Goal: Transaction & Acquisition: Book appointment/travel/reservation

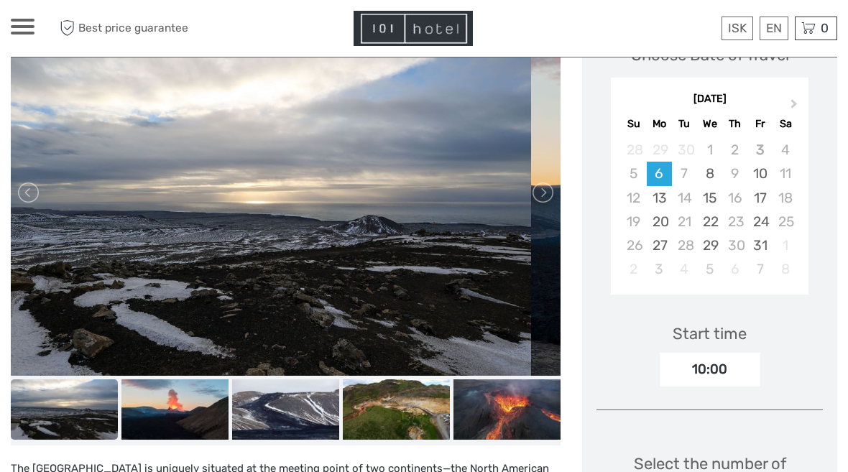
scroll to position [251, 0]
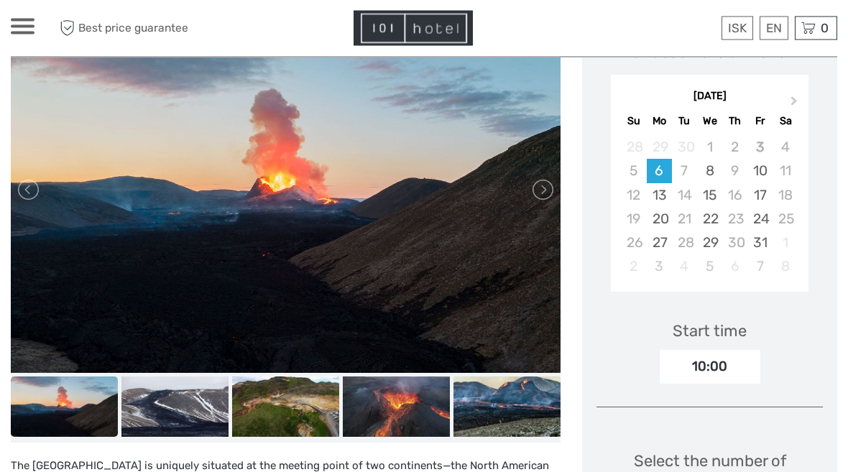
click at [633, 170] on div "5" at bounding box center [633, 171] width 25 height 24
click at [629, 172] on div "5" at bounding box center [633, 171] width 25 height 24
click at [633, 167] on div "5" at bounding box center [633, 171] width 25 height 24
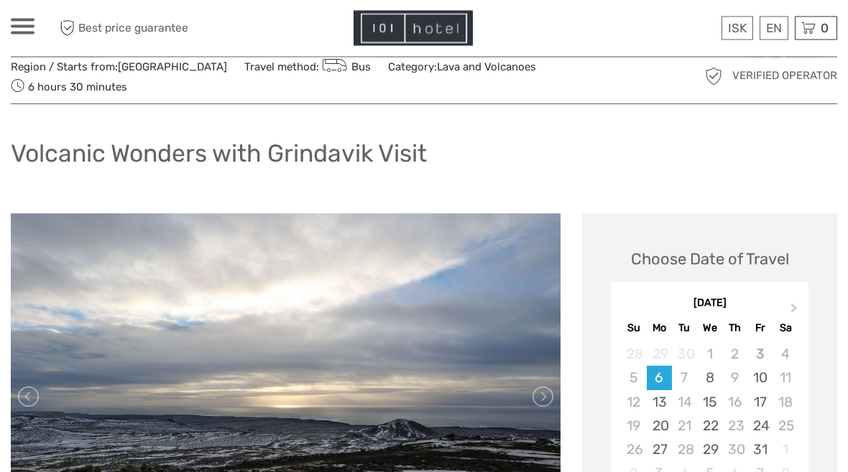
scroll to position [0, 0]
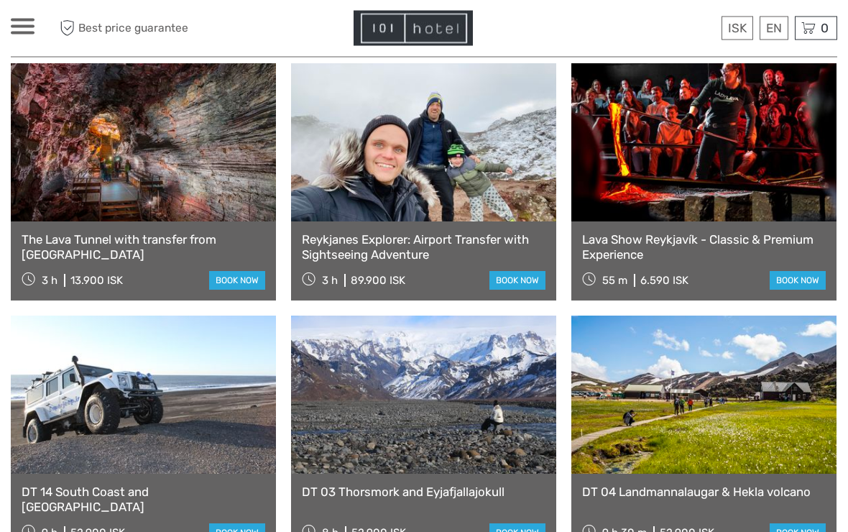
scroll to position [596, 0]
click at [439, 403] on link at bounding box center [423, 394] width 265 height 158
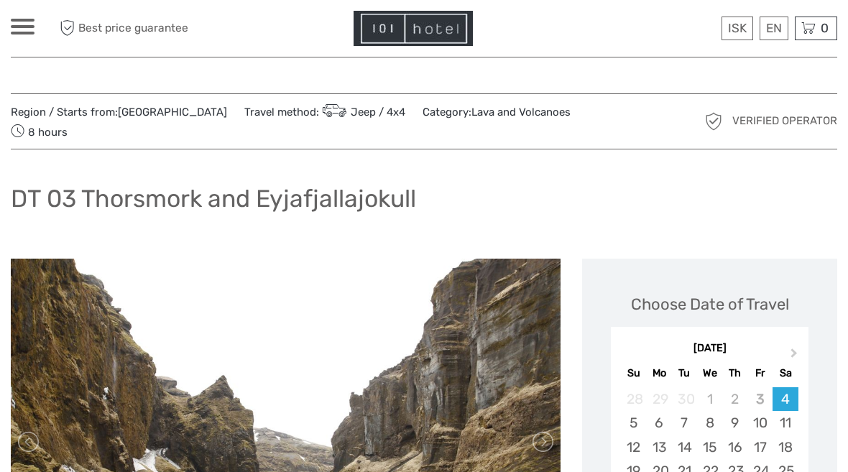
click at [632, 422] on div "5" at bounding box center [633, 423] width 25 height 24
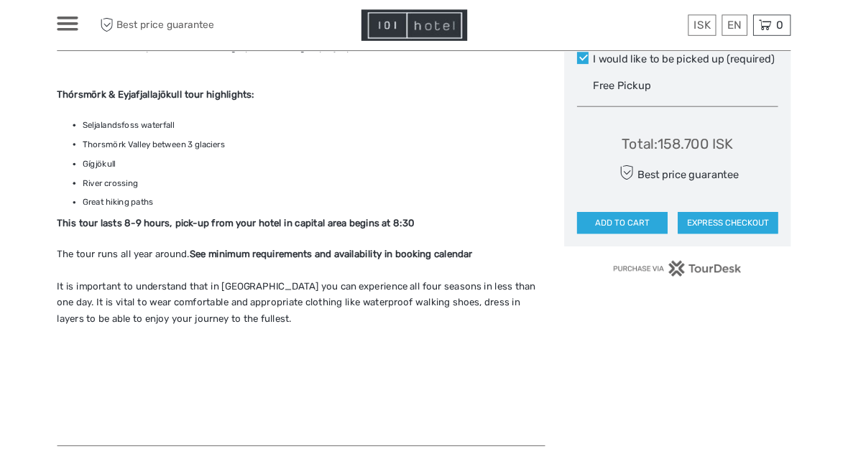
scroll to position [890, 0]
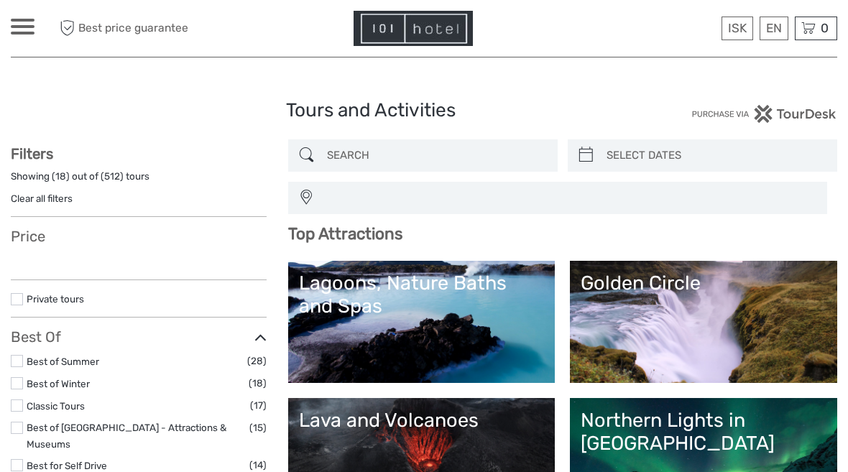
select select
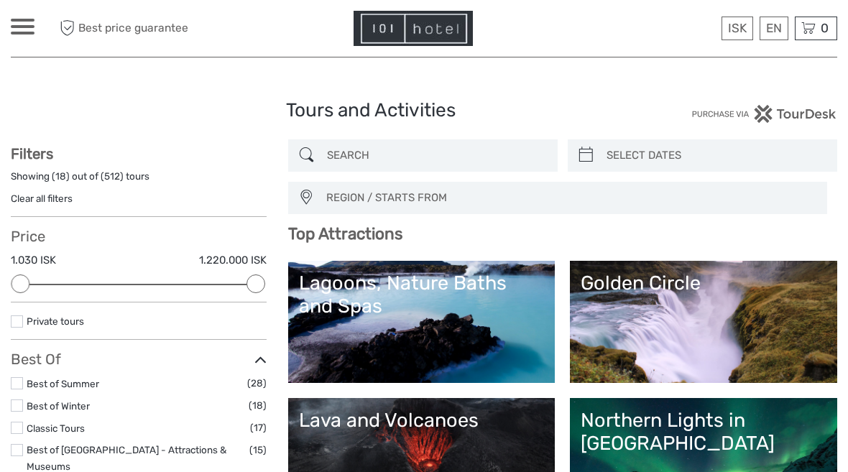
click at [404, 436] on link "Lava and Volcanoes" at bounding box center [422, 459] width 246 height 101
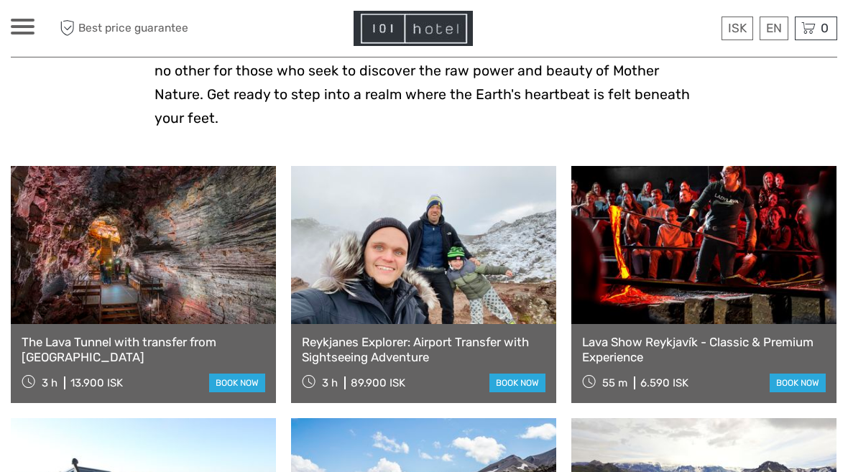
scroll to position [492, 0]
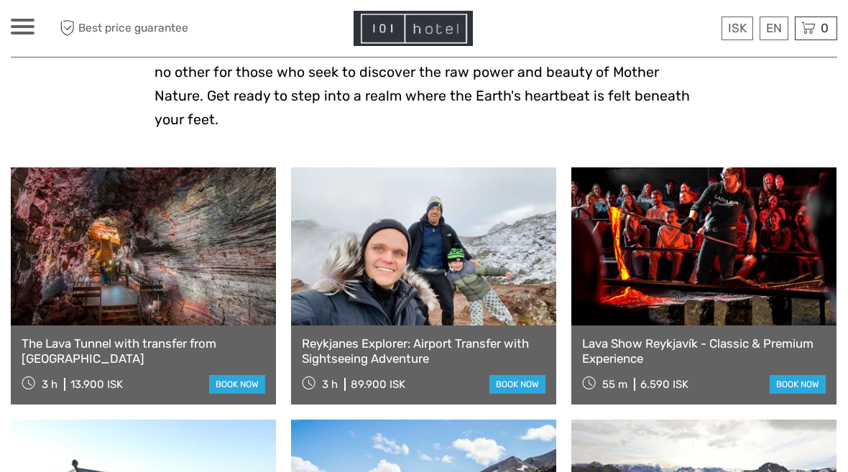
click at [167, 263] on link at bounding box center [143, 246] width 265 height 158
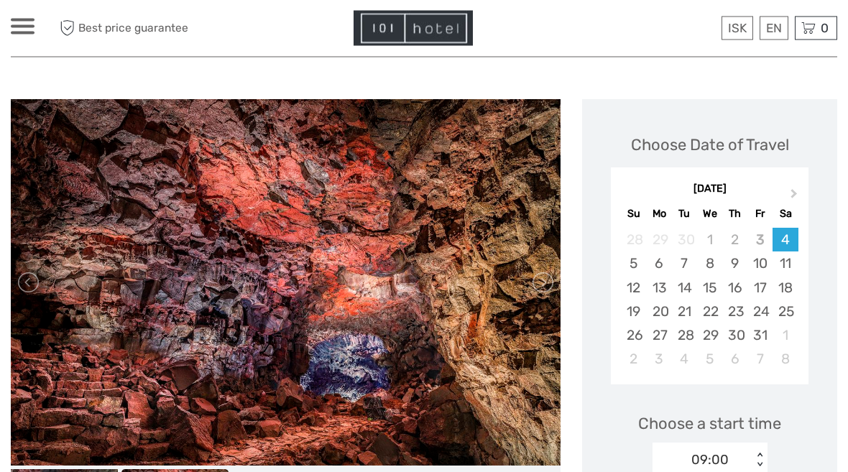
scroll to position [148, 0]
